Goal: Navigation & Orientation: Find specific page/section

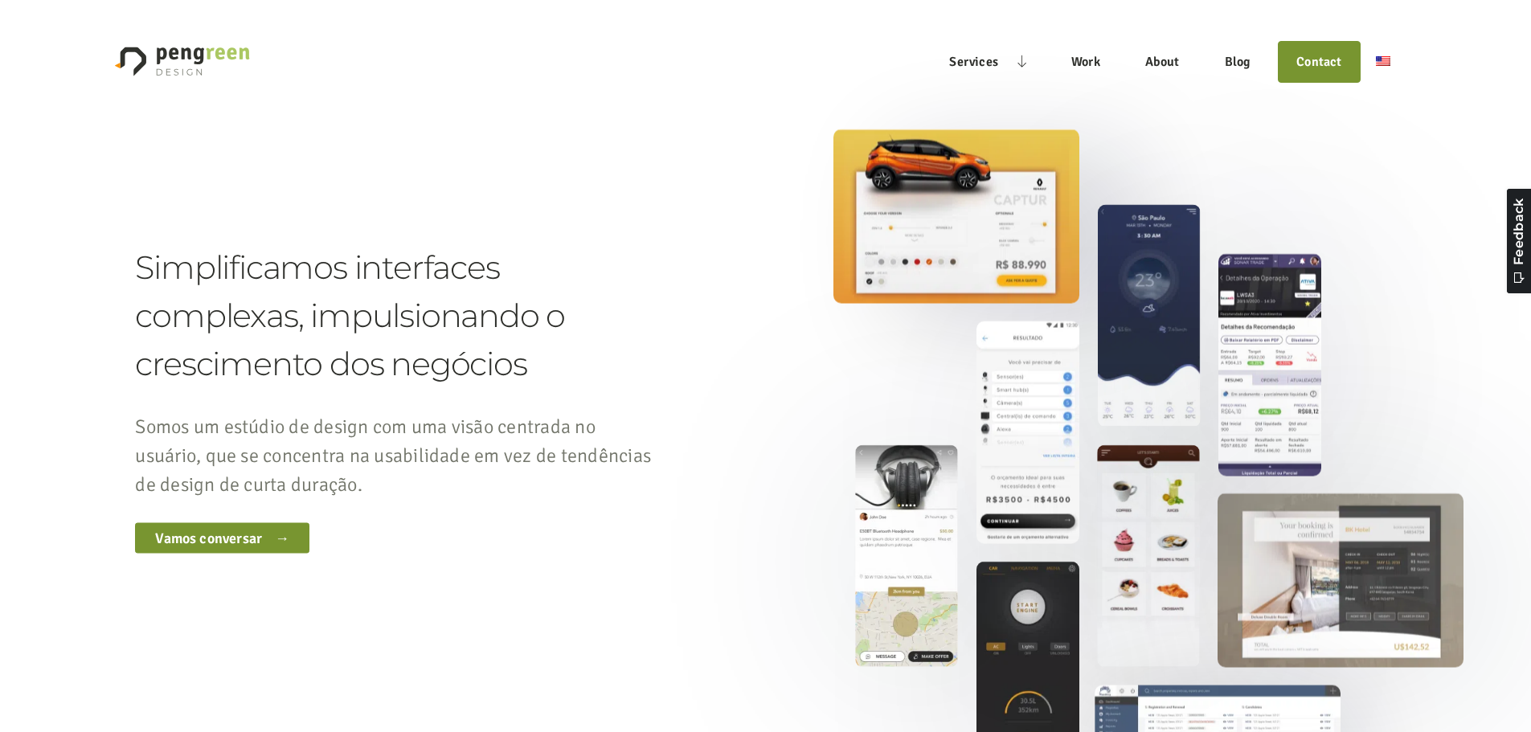
drag, startPoint x: 1399, startPoint y: 617, endPoint x: 1384, endPoint y: 300, distance: 317.9
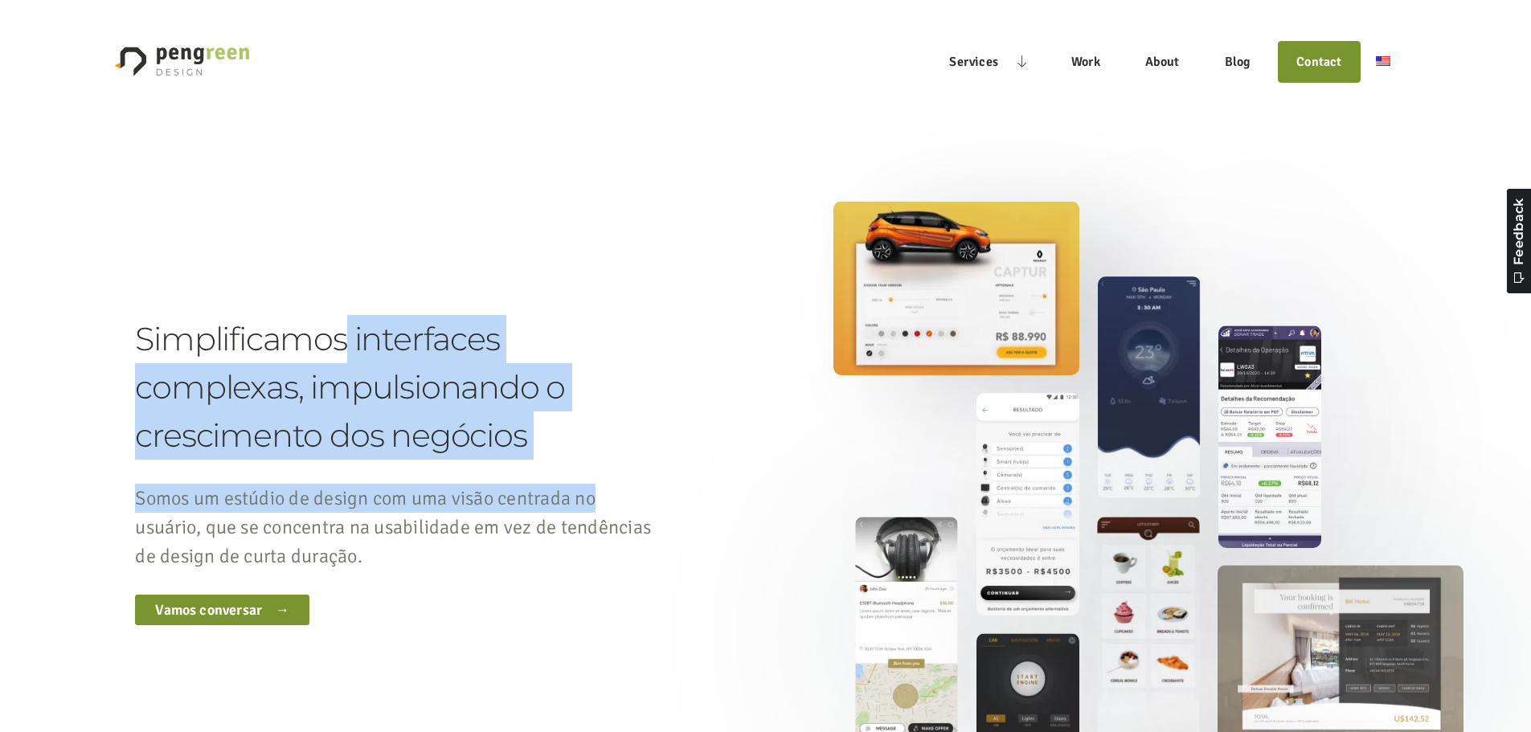
drag, startPoint x: 348, startPoint y: 298, endPoint x: 657, endPoint y: 510, distance: 374.6
click at [657, 510] on div "Simplificamos interfaces complexas, impulsionando o crescimento dos negócios So…" at bounding box center [765, 470] width 1260 height 539
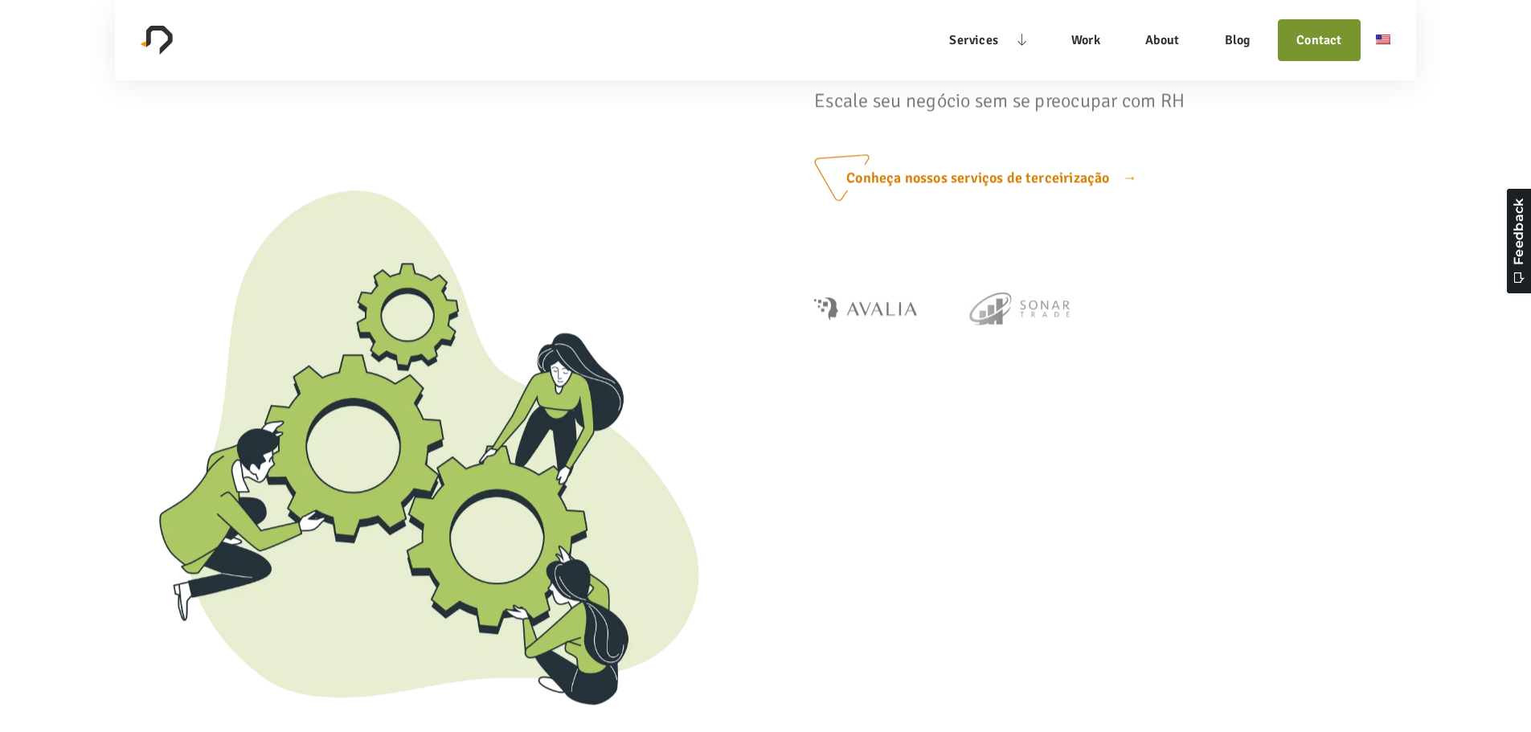
scroll to position [10289, 0]
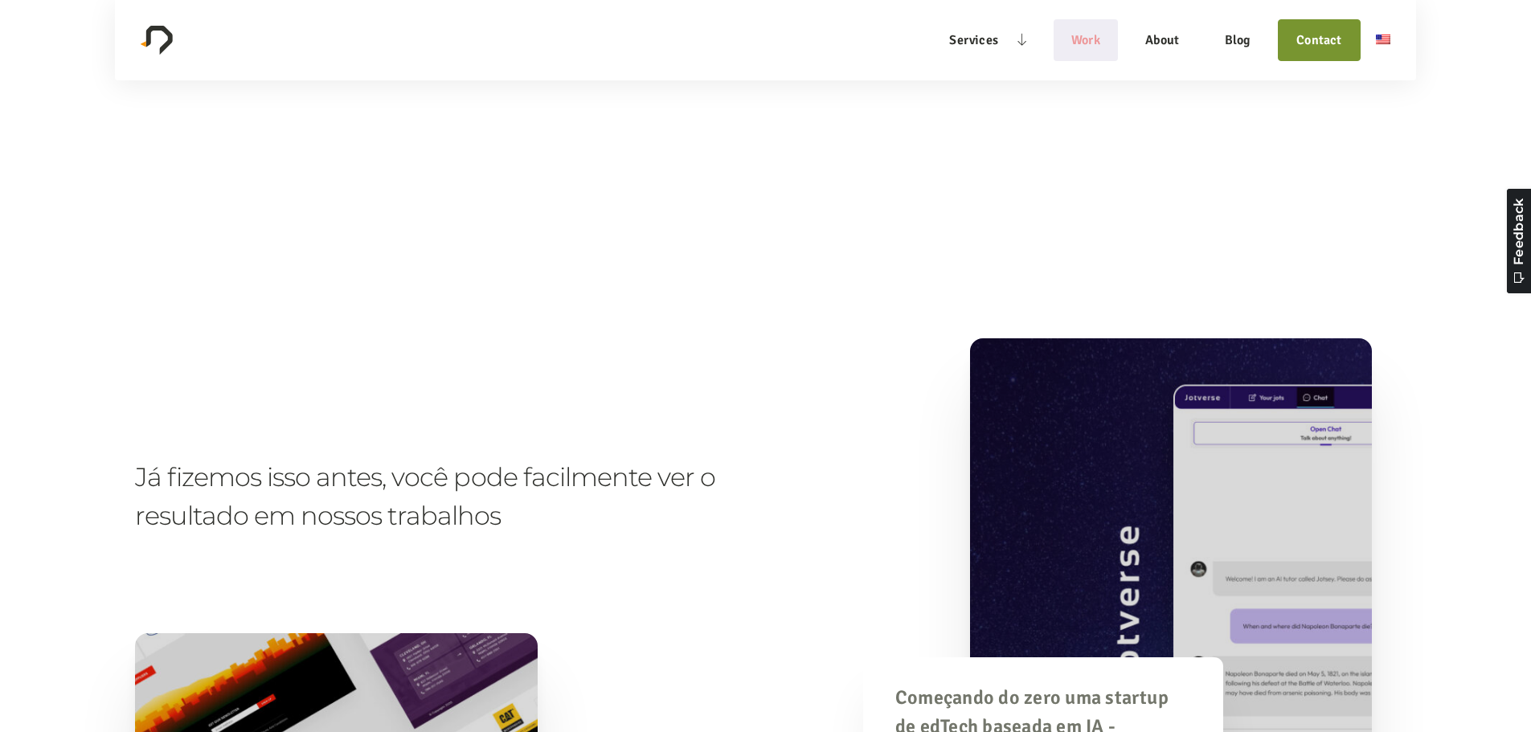
click at [1087, 50] on link "Work" at bounding box center [1086, 40] width 65 height 37
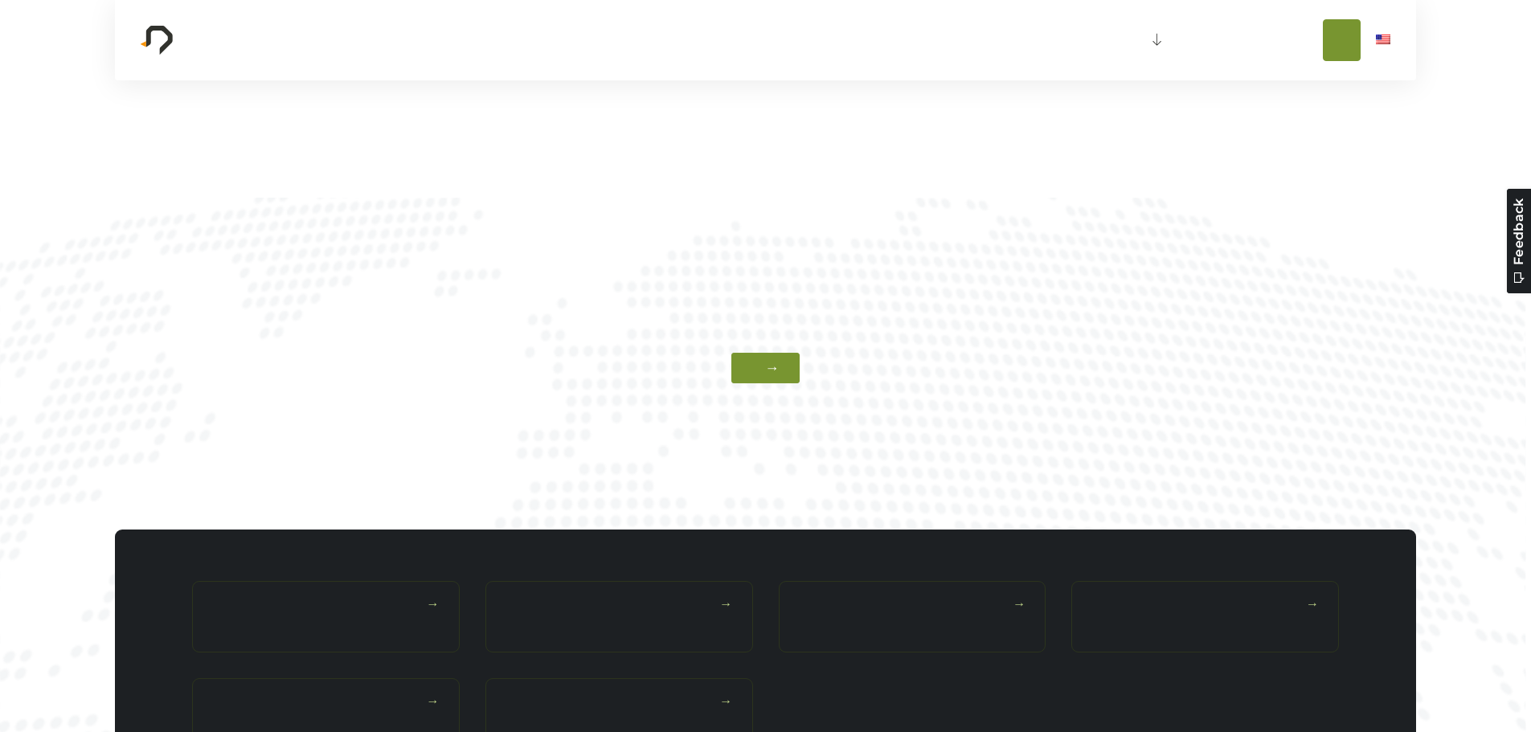
scroll to position [3467, 0]
